Goal: Use online tool/utility: Use online tool/utility

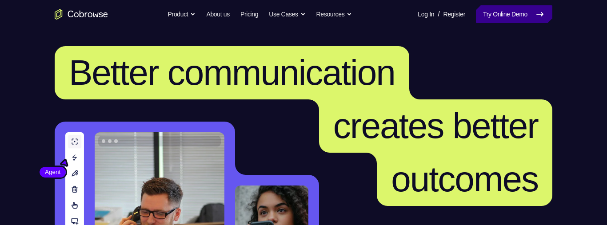
click at [500, 8] on link "Try Online Demo" at bounding box center [514, 14] width 76 height 18
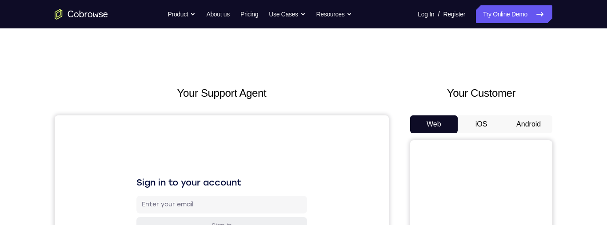
click at [483, 120] on button "iOS" at bounding box center [482, 125] width 48 height 18
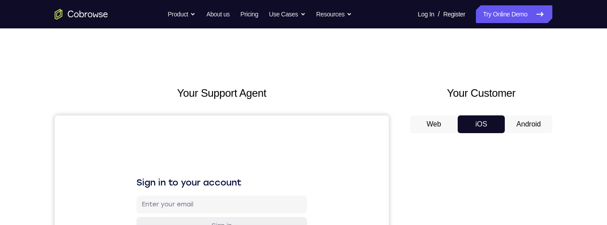
click at [518, 125] on button "Android" at bounding box center [529, 125] width 48 height 18
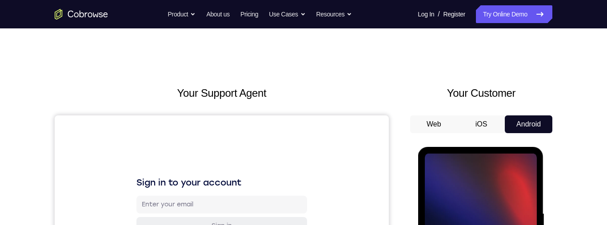
scroll to position [188, 0]
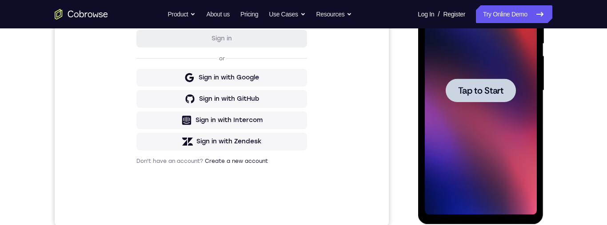
click at [488, 89] on span "Tap to Start" at bounding box center [480, 90] width 45 height 9
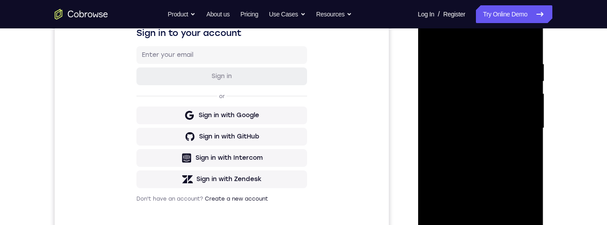
scroll to position [182, 0]
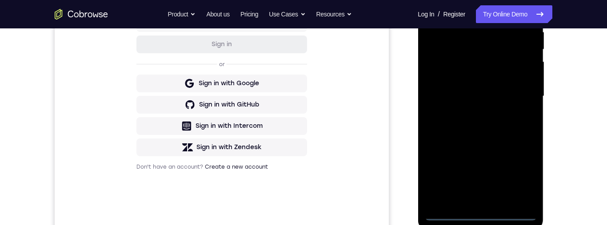
click at [480, 218] on div at bounding box center [480, 96] width 112 height 249
click at [523, 177] on div at bounding box center [480, 96] width 112 height 249
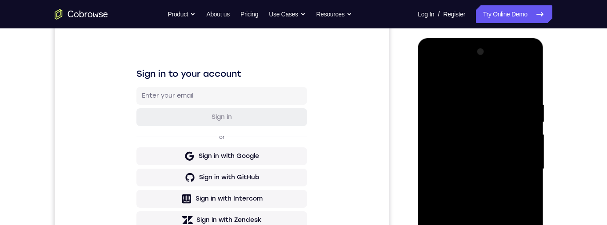
scroll to position [69, 0]
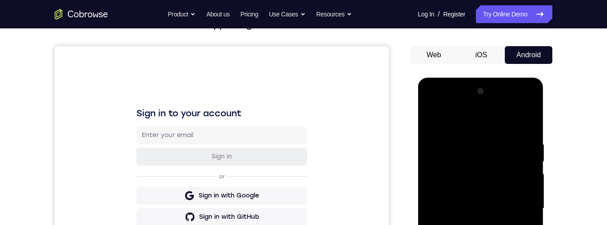
click at [479, 122] on div at bounding box center [480, 208] width 112 height 249
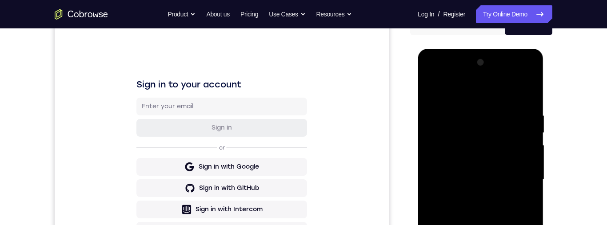
click at [441, 152] on div at bounding box center [480, 180] width 112 height 249
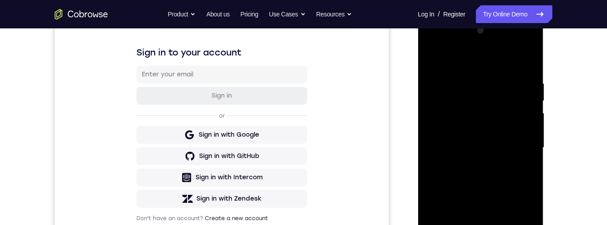
click at [479, 144] on div at bounding box center [480, 148] width 112 height 249
click at [484, 127] on div at bounding box center [480, 148] width 112 height 249
click at [489, 113] on div at bounding box center [480, 148] width 112 height 249
click at [477, 139] on div at bounding box center [480, 148] width 112 height 249
click at [501, 161] on div at bounding box center [480, 148] width 112 height 249
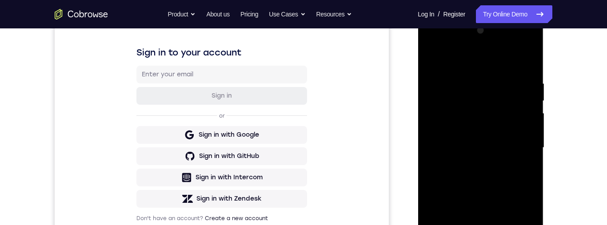
click at [504, 158] on div at bounding box center [480, 148] width 112 height 249
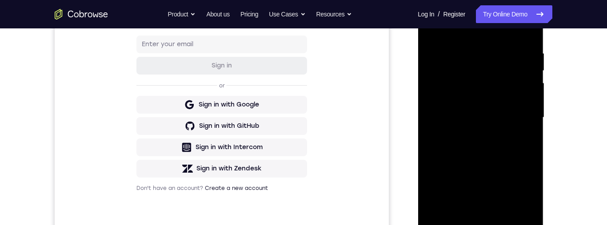
scroll to position [191, 0]
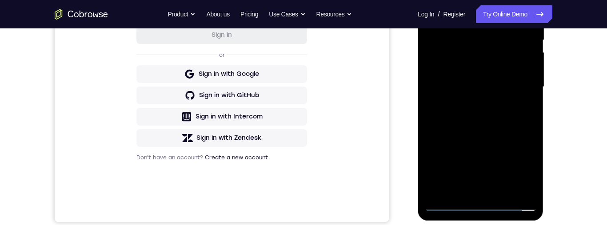
click at [506, 190] on div at bounding box center [480, 87] width 112 height 249
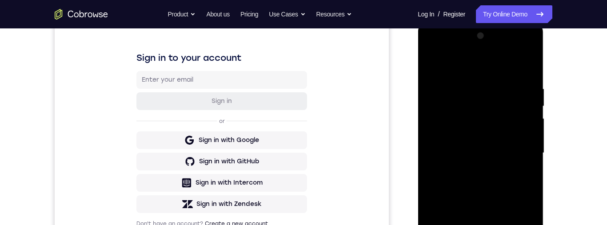
scroll to position [126, 0]
click at [479, 139] on div at bounding box center [480, 152] width 112 height 249
click at [531, 160] on div at bounding box center [480, 152] width 112 height 249
click at [514, 51] on div at bounding box center [480, 152] width 112 height 249
click at [447, 47] on div at bounding box center [480, 152] width 112 height 249
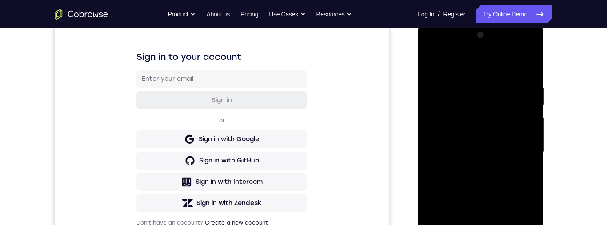
click at [526, 148] on div at bounding box center [480, 152] width 112 height 249
click at [520, 153] on div at bounding box center [480, 152] width 112 height 249
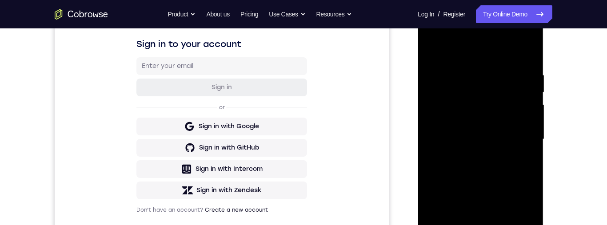
scroll to position [187, 0]
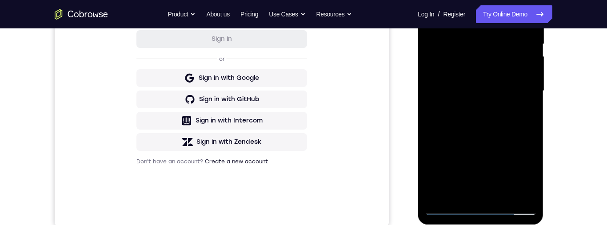
click at [470, 196] on div at bounding box center [480, 91] width 112 height 249
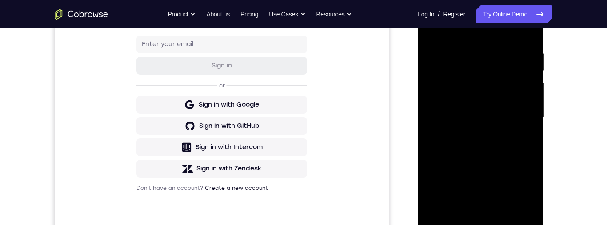
click at [487, 165] on div at bounding box center [480, 117] width 112 height 249
click at [508, 109] on div at bounding box center [480, 117] width 112 height 249
click at [470, 85] on div at bounding box center [480, 117] width 112 height 249
click at [473, 90] on div at bounding box center [480, 117] width 112 height 249
click at [572, 149] on div "Your Support Agent Your Customer Web iOS Android Next Steps We’d be happy to gi…" at bounding box center [303, 161] width 569 height 586
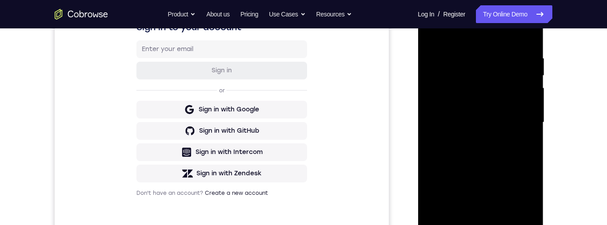
scroll to position [121, 0]
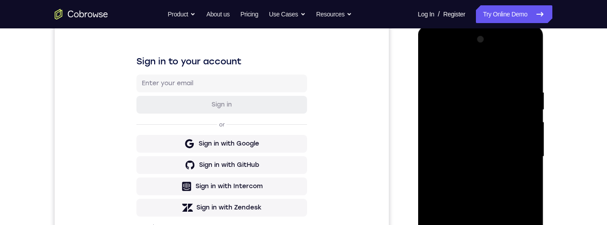
click at [498, 117] on div at bounding box center [480, 156] width 112 height 249
click at [508, 111] on div at bounding box center [480, 156] width 112 height 249
click at [491, 120] on div at bounding box center [480, 156] width 112 height 249
drag, startPoint x: 491, startPoint y: 120, endPoint x: 968, endPoint y: 144, distance: 477.5
click at [491, 120] on div at bounding box center [480, 156] width 112 height 249
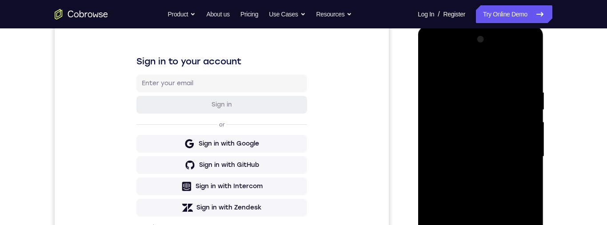
click at [472, 80] on div at bounding box center [480, 156] width 112 height 249
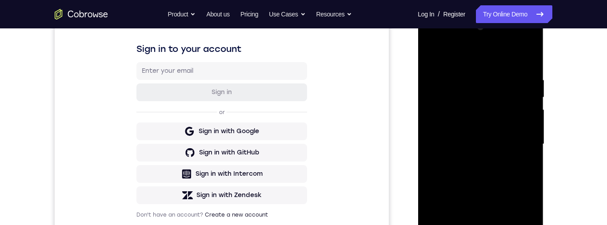
scroll to position [132, 0]
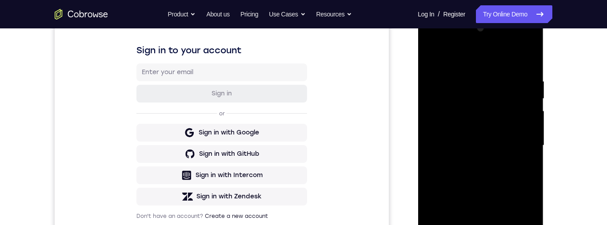
click at [526, 59] on div at bounding box center [480, 145] width 112 height 249
click at [528, 68] on div at bounding box center [480, 145] width 112 height 249
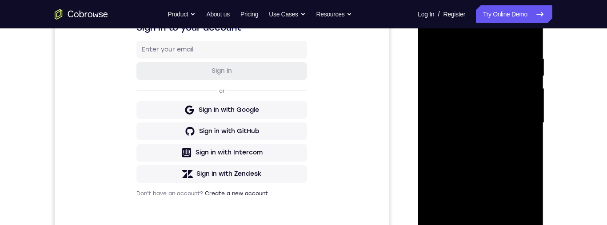
scroll to position [168, 0]
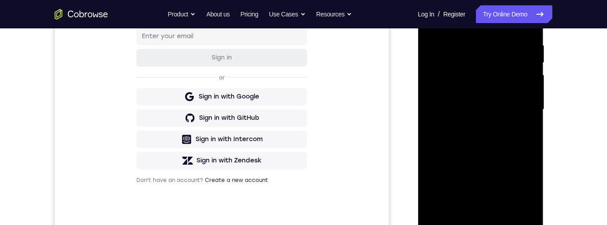
click at [432, 65] on div at bounding box center [480, 109] width 112 height 249
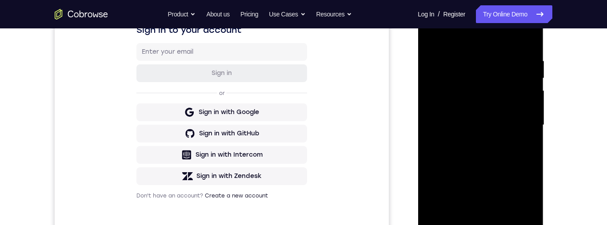
scroll to position [126, 0]
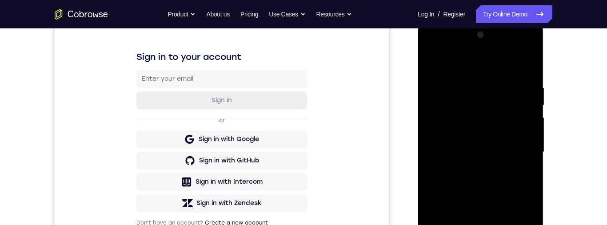
click at [527, 66] on div at bounding box center [480, 152] width 112 height 249
click at [432, 113] on div at bounding box center [480, 152] width 112 height 249
click at [449, 161] on div at bounding box center [480, 152] width 112 height 249
click at [440, 160] on div at bounding box center [480, 152] width 112 height 249
click at [431, 113] on div at bounding box center [480, 152] width 112 height 249
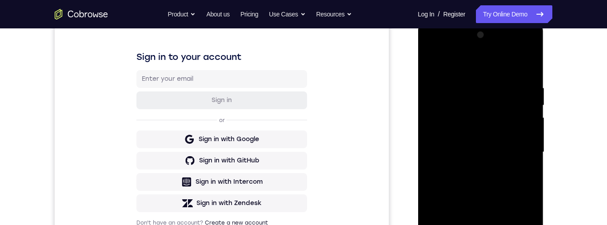
click at [528, 176] on div at bounding box center [480, 152] width 112 height 249
click at [526, 173] on div at bounding box center [480, 152] width 112 height 249
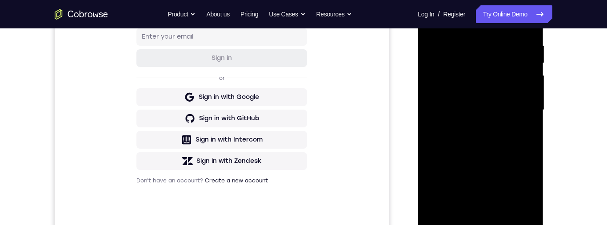
scroll to position [180, 0]
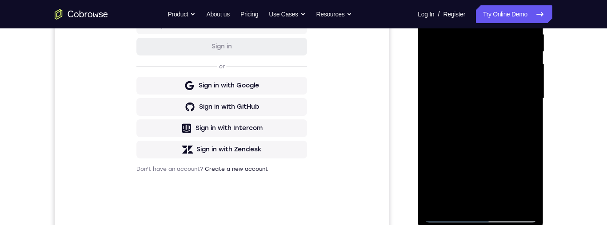
click at [503, 205] on div at bounding box center [480, 98] width 112 height 249
click at [498, 129] on div at bounding box center [480, 98] width 112 height 249
click at [521, 114] on div at bounding box center [480, 97] width 112 height 249
click at [438, 71] on div at bounding box center [480, 97] width 112 height 249
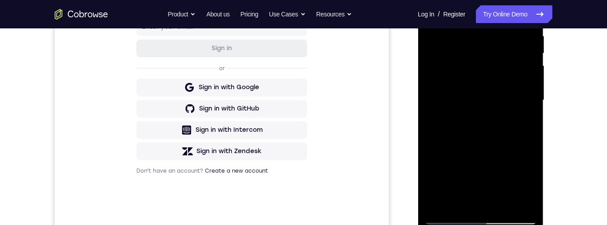
scroll to position [208, 0]
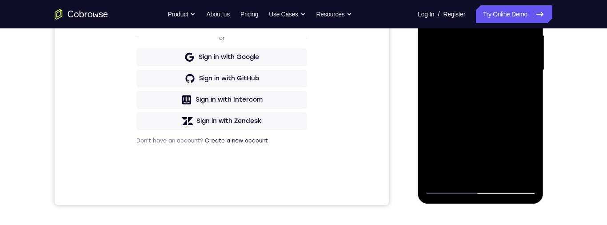
click at [447, 193] on div at bounding box center [480, 70] width 112 height 249
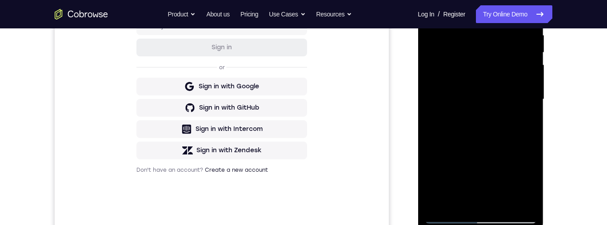
click at [567, 157] on div "Your Support Agent Your Customer Web iOS Android Next Steps We’d be happy to gi…" at bounding box center [303, 143] width 569 height 586
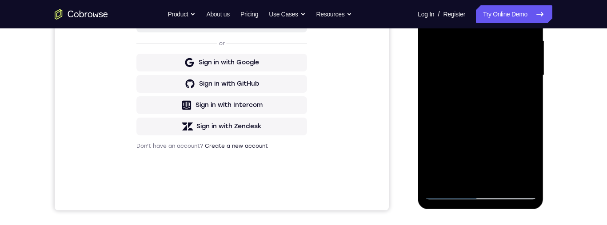
scroll to position [212, 0]
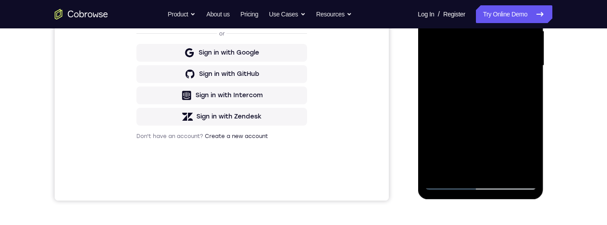
click at [446, 187] on div at bounding box center [480, 65] width 112 height 249
click at [450, 183] on div at bounding box center [480, 65] width 112 height 249
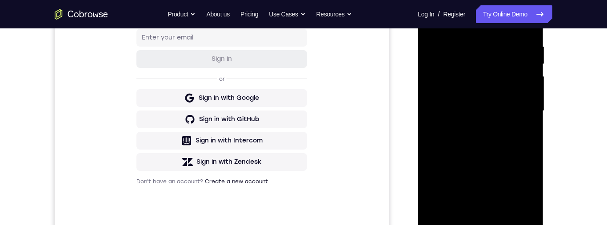
scroll to position [198, 0]
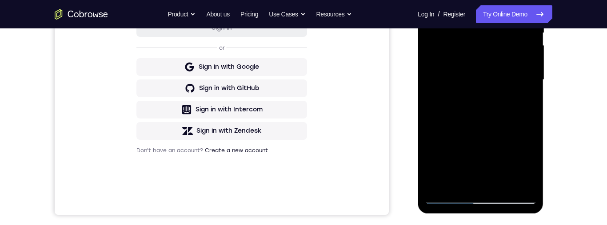
click at [448, 198] on div at bounding box center [480, 80] width 112 height 249
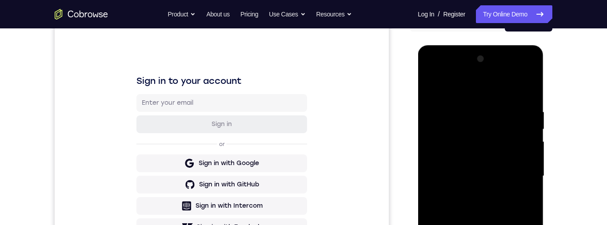
scroll to position [75, 0]
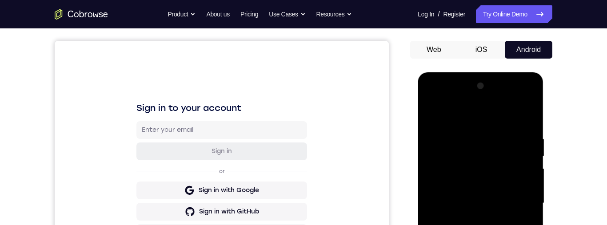
click at [516, 99] on div at bounding box center [480, 203] width 112 height 249
click at [464, 118] on div at bounding box center [480, 203] width 112 height 249
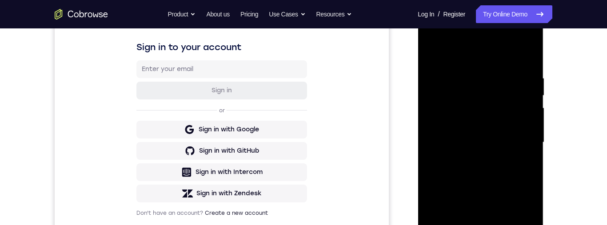
scroll to position [113, 0]
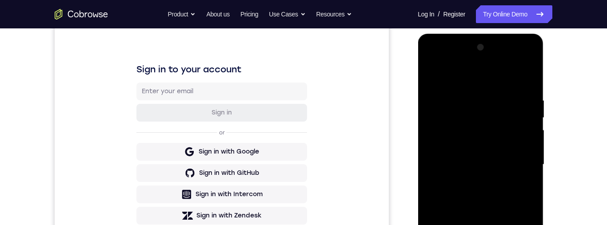
click at [528, 173] on div at bounding box center [480, 164] width 112 height 249
click at [523, 175] on div at bounding box center [480, 164] width 112 height 249
click at [435, 172] on div at bounding box center [480, 164] width 112 height 249
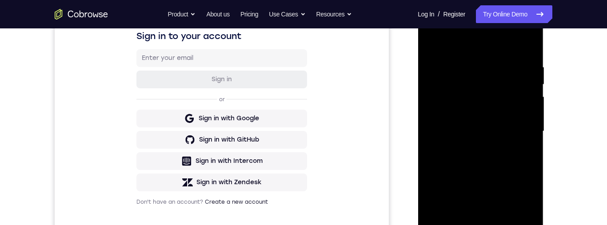
scroll to position [115, 0]
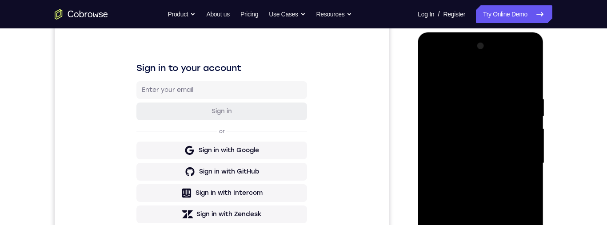
click at [529, 76] on div at bounding box center [480, 163] width 112 height 249
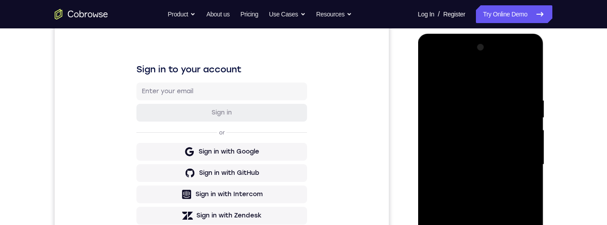
click at [515, 76] on div at bounding box center [480, 164] width 112 height 249
click at [432, 153] on div at bounding box center [480, 164] width 112 height 249
click at [433, 149] on div at bounding box center [480, 164] width 112 height 249
click at [528, 172] on div at bounding box center [480, 164] width 112 height 249
click at [428, 72] on div at bounding box center [480, 164] width 112 height 249
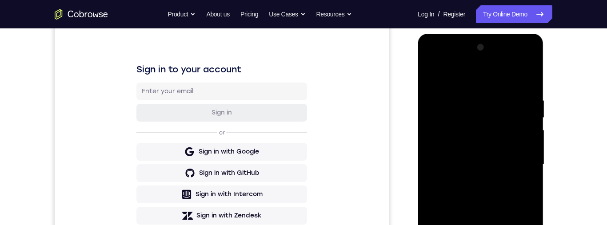
click at [534, 80] on div at bounding box center [480, 164] width 112 height 249
click at [430, 76] on div at bounding box center [480, 164] width 112 height 249
click at [447, 161] on div at bounding box center [480, 164] width 112 height 249
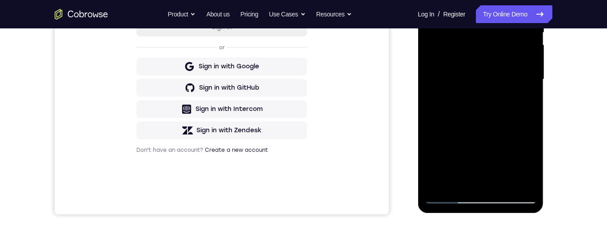
scroll to position [198, 0]
click at [508, 171] on div at bounding box center [480, 80] width 112 height 249
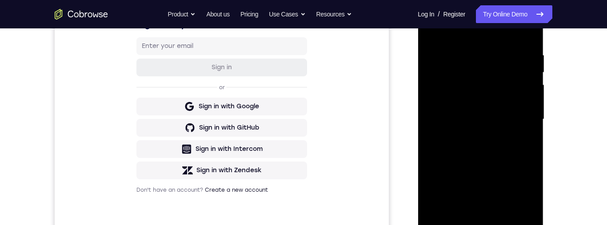
scroll to position [185, 0]
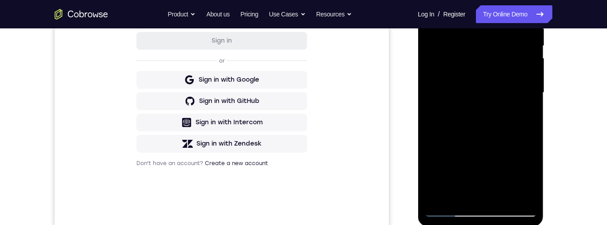
click at [499, 199] on div at bounding box center [480, 92] width 112 height 249
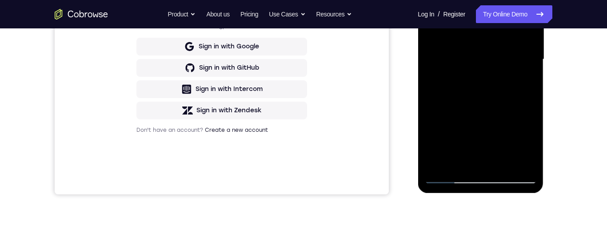
scroll to position [180, 0]
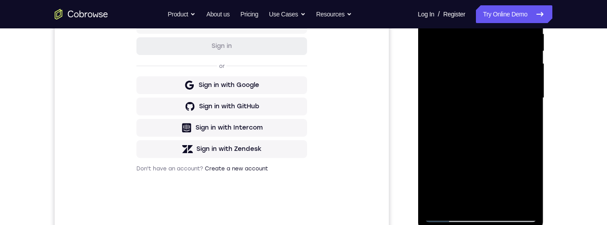
click at [520, 161] on div at bounding box center [480, 98] width 112 height 249
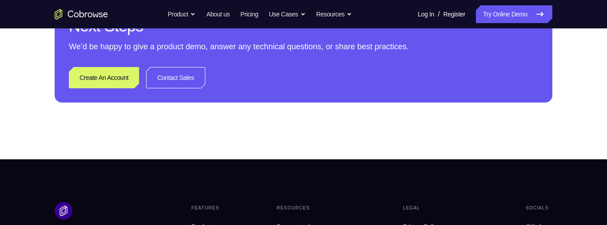
scroll to position [502, 0]
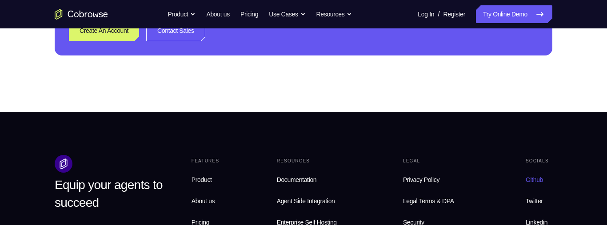
click at [548, 185] on link "Github" at bounding box center [537, 180] width 30 height 18
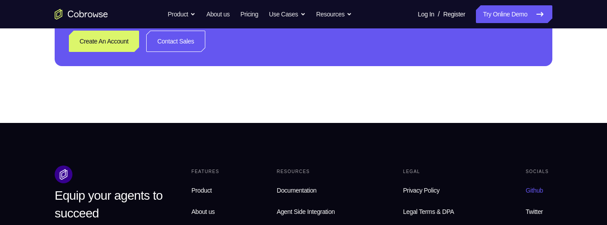
scroll to position [387, 0]
